Goal: Task Accomplishment & Management: Complete application form

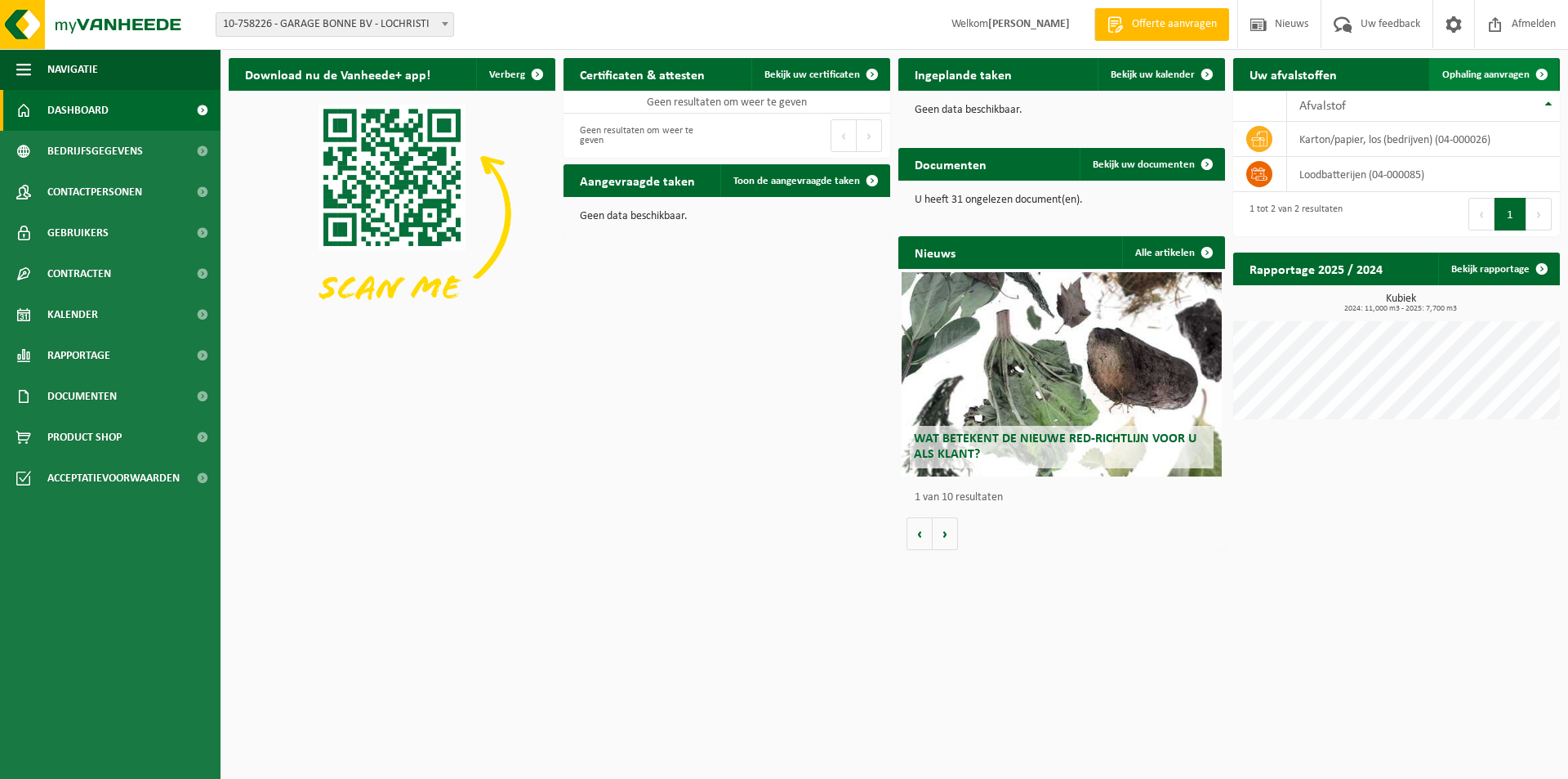
click at [1493, 72] on span "Ophaling aanvragen" at bounding box center [1486, 75] width 87 height 11
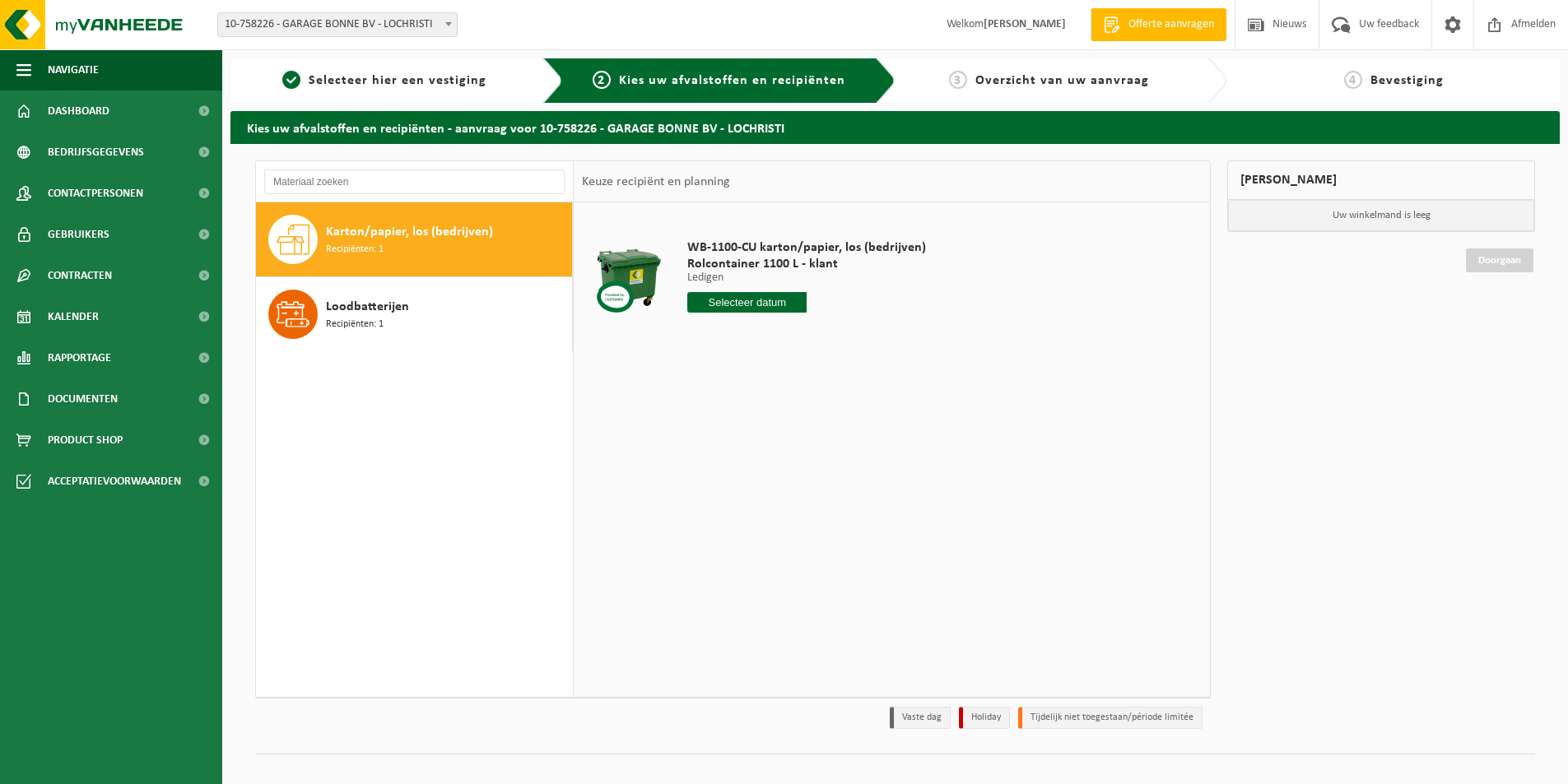
click at [740, 297] on input "text" at bounding box center [746, 302] width 119 height 20
click at [733, 391] on div "2" at bounding box center [731, 395] width 29 height 26
type input "Van 2025-09-02"
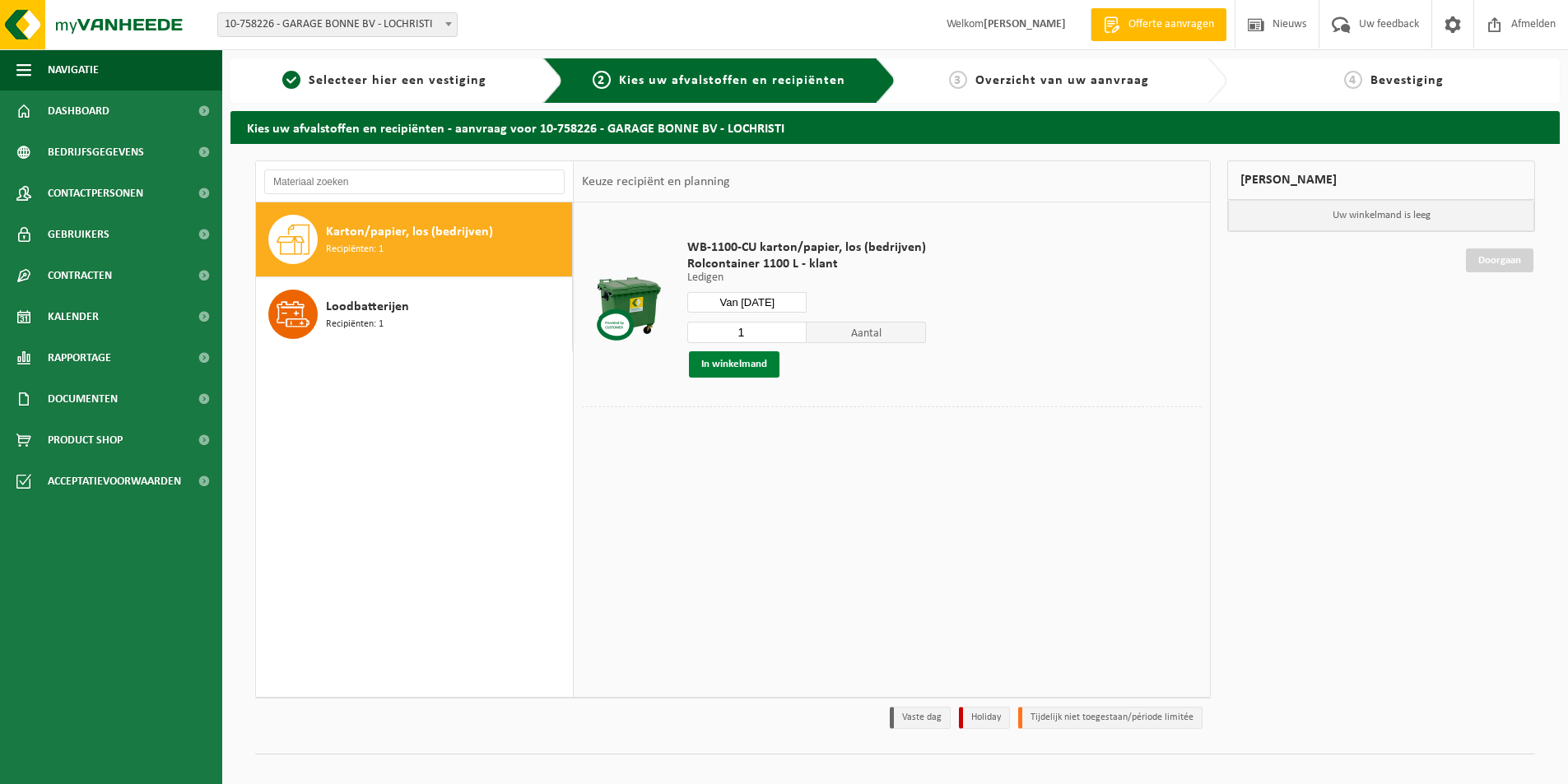
click at [739, 362] on button "In winkelmand" at bounding box center [734, 364] width 91 height 26
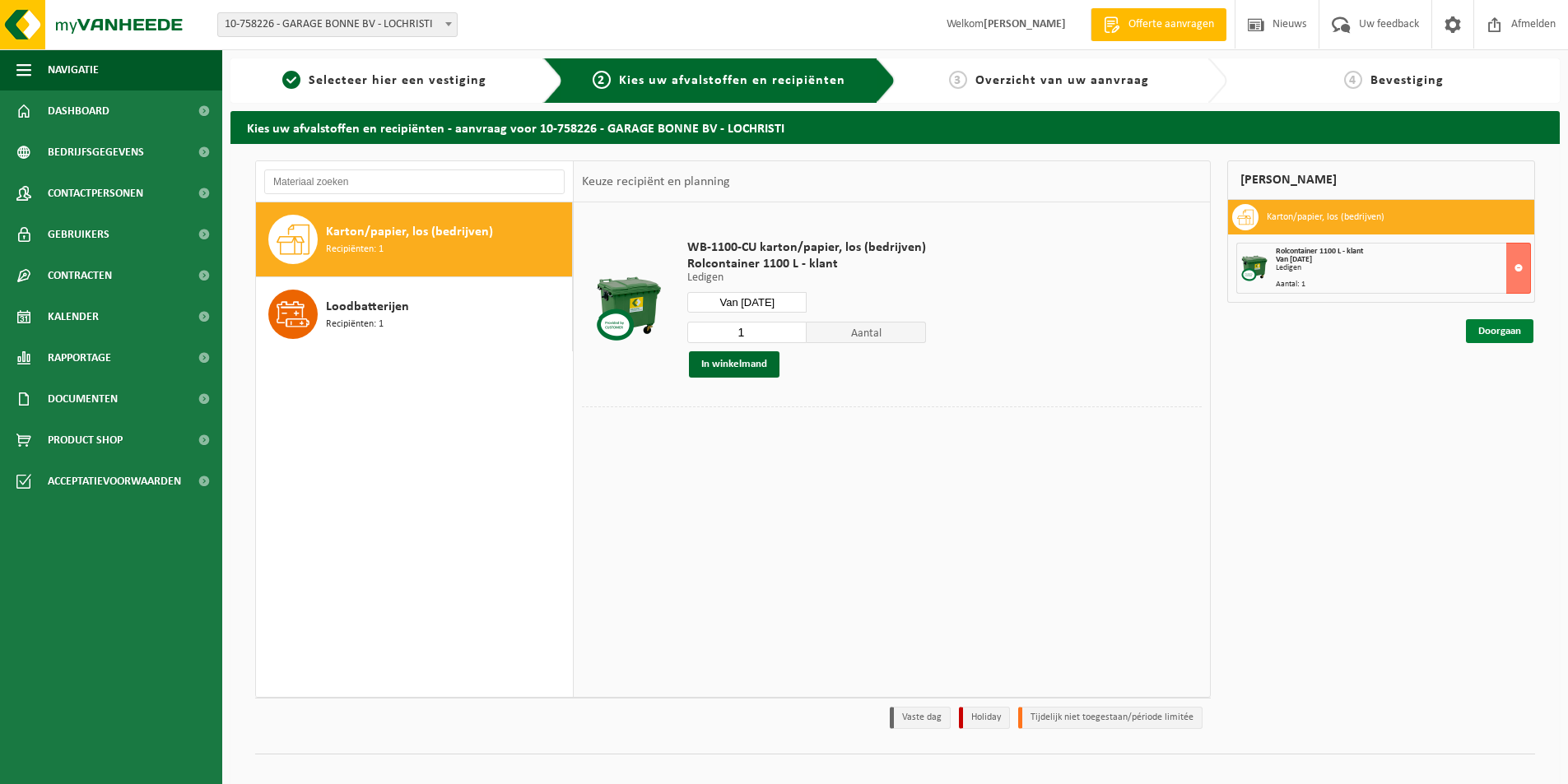
click at [1501, 327] on link "Doorgaan" at bounding box center [1499, 331] width 68 height 24
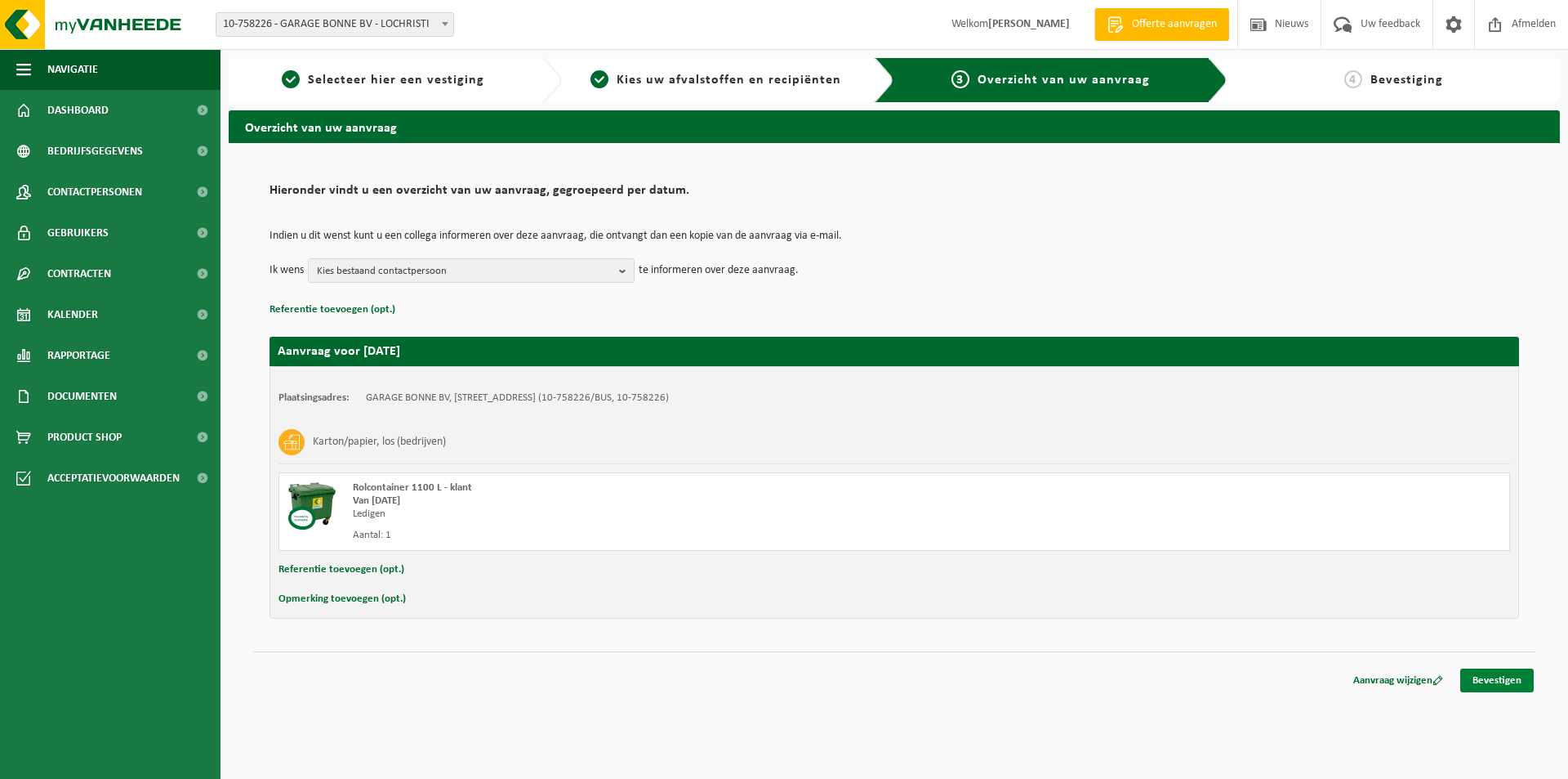
click at [1501, 678] on link "Bevestigen" at bounding box center [1497, 681] width 73 height 24
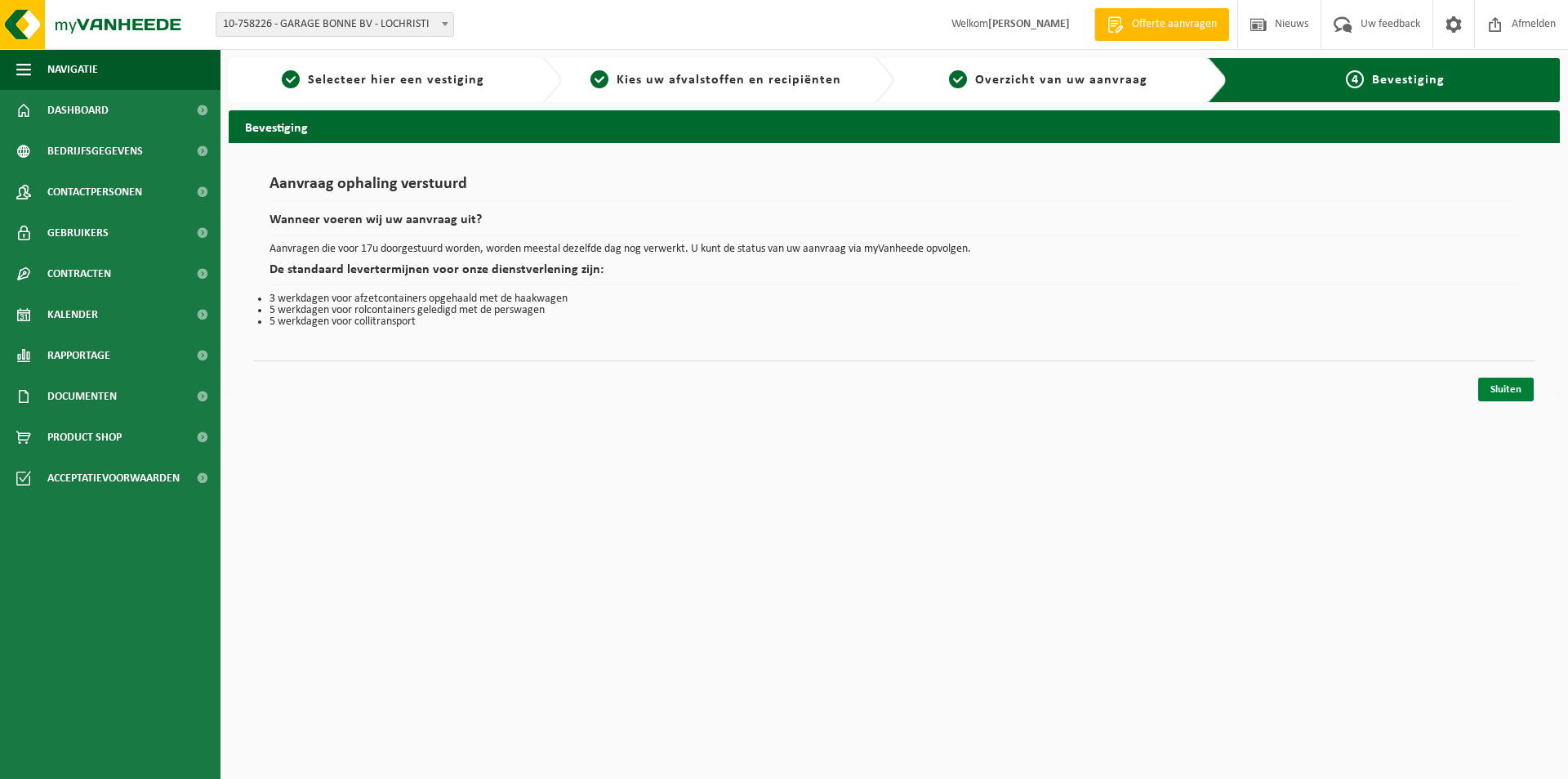
click at [1506, 384] on link "Sluiten" at bounding box center [1506, 390] width 55 height 24
